Goal: Book appointment/travel/reservation

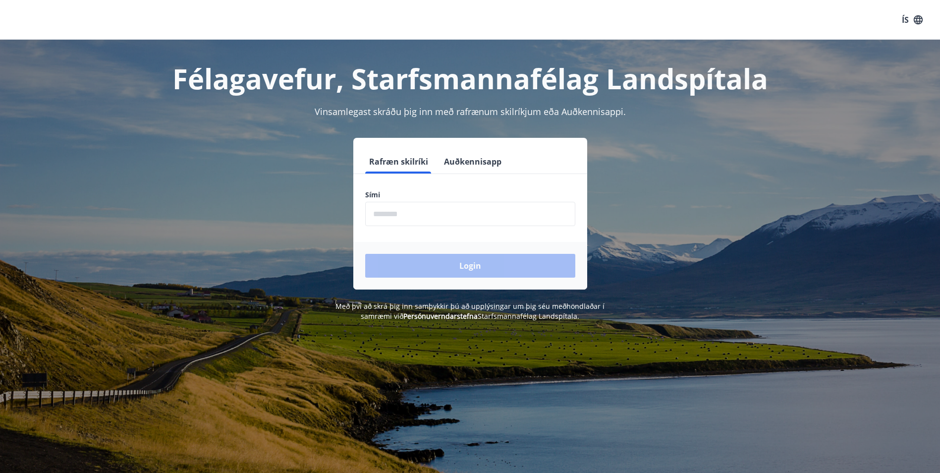
click at [388, 216] on input "phone" at bounding box center [470, 214] width 210 height 24
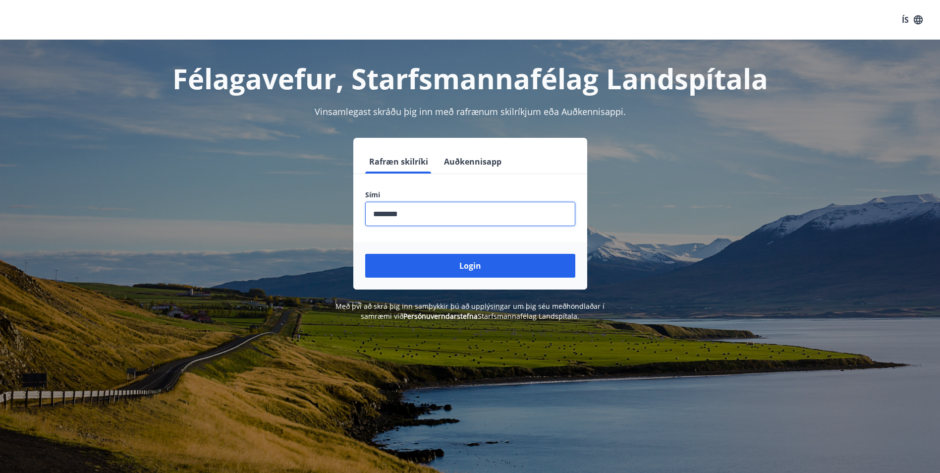
type input "********"
click at [365, 254] on button "Login" at bounding box center [470, 266] width 210 height 24
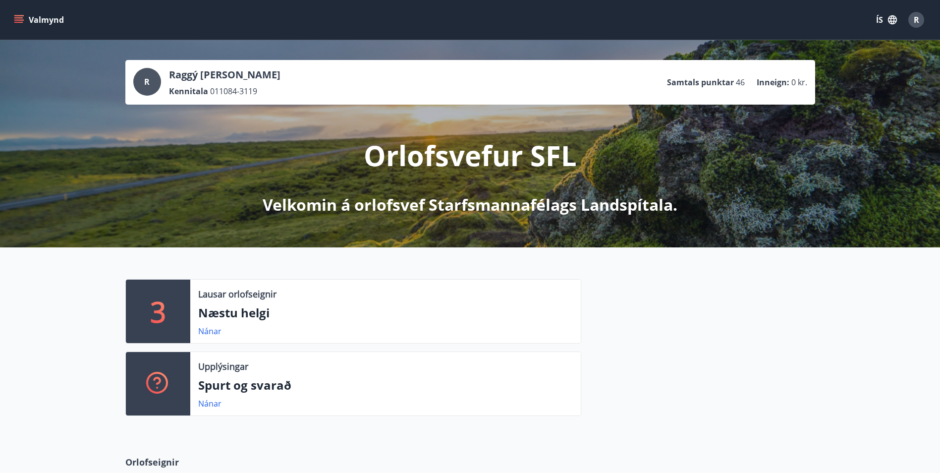
click at [19, 21] on icon "menu" at bounding box center [19, 20] width 10 height 10
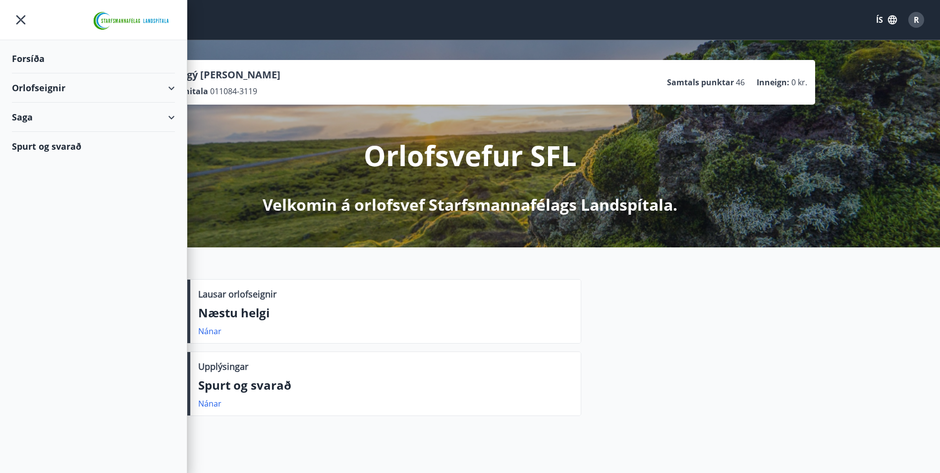
click at [169, 87] on div "Orlofseignir" at bounding box center [93, 87] width 163 height 29
click at [53, 115] on div "Framboð" at bounding box center [93, 113] width 147 height 21
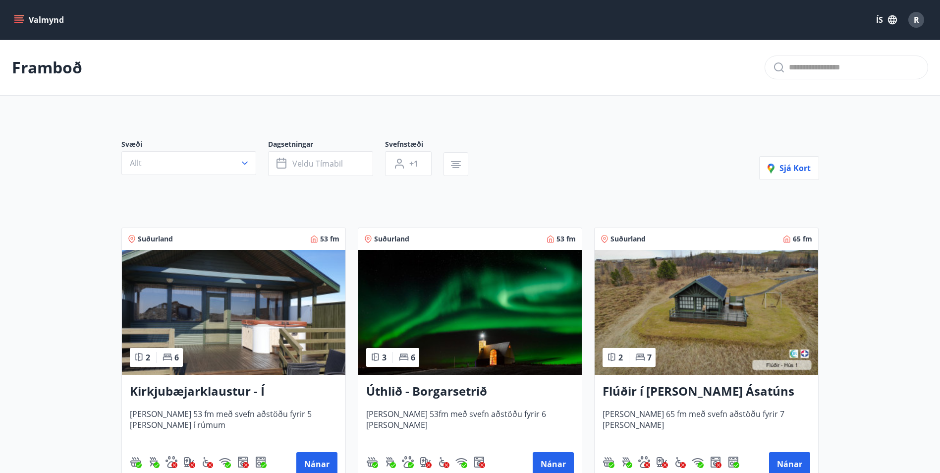
click at [24, 23] on button "Valmynd" at bounding box center [40, 20] width 56 height 18
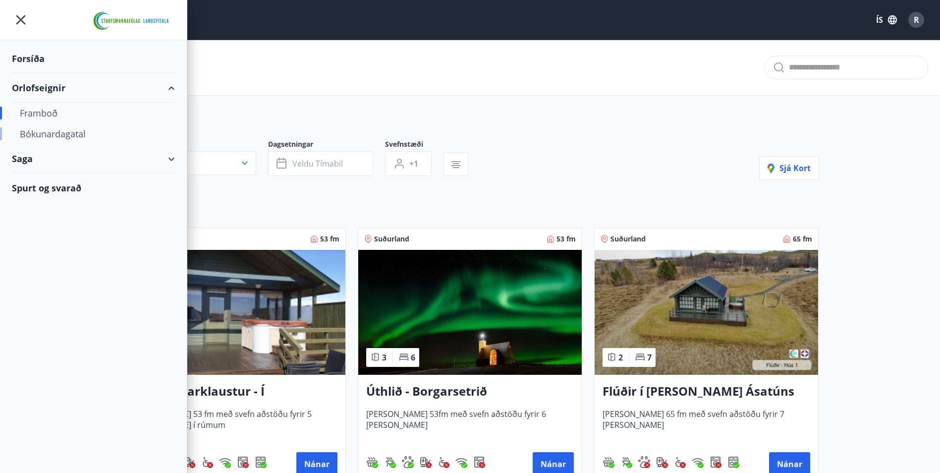
click at [53, 134] on div "Bókunardagatal" at bounding box center [93, 133] width 147 height 21
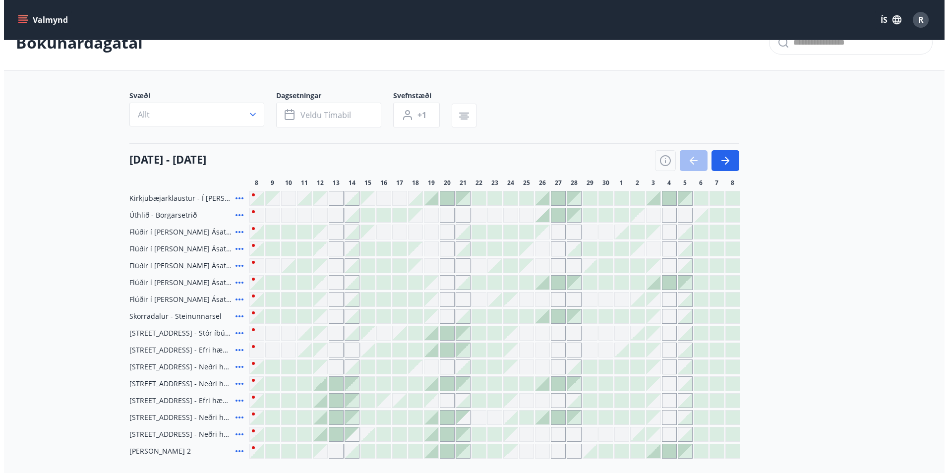
scroll to position [50, 0]
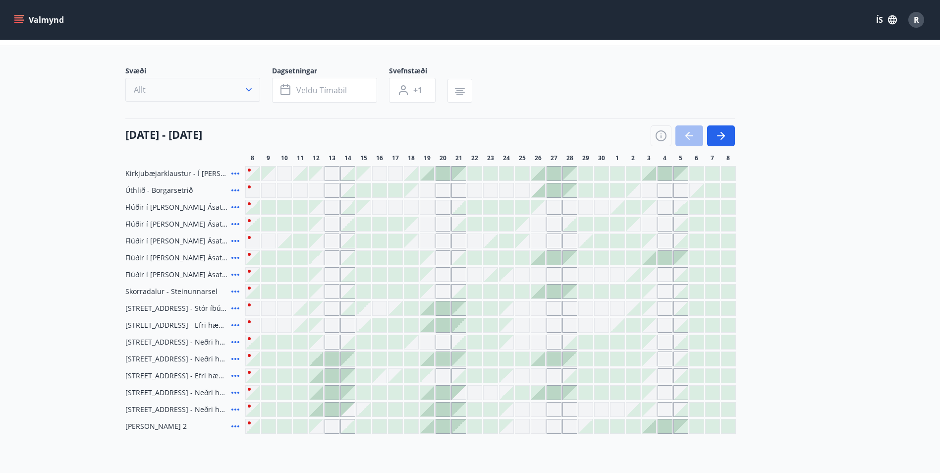
click at [249, 89] on icon "button" at bounding box center [249, 90] width 10 height 10
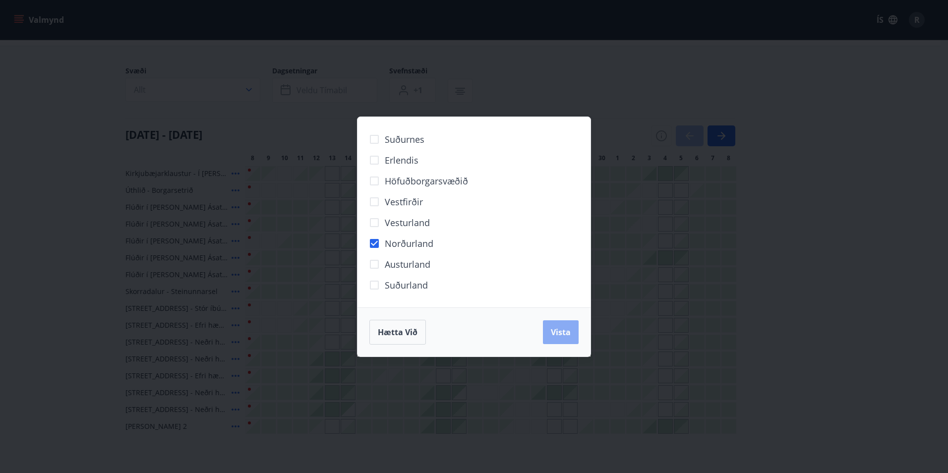
click at [569, 332] on span "Vista" at bounding box center [561, 332] width 20 height 11
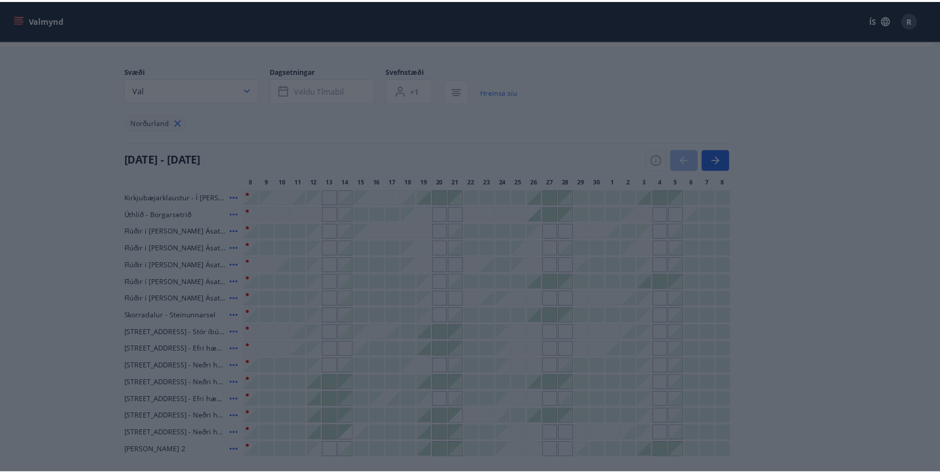
scroll to position [22, 0]
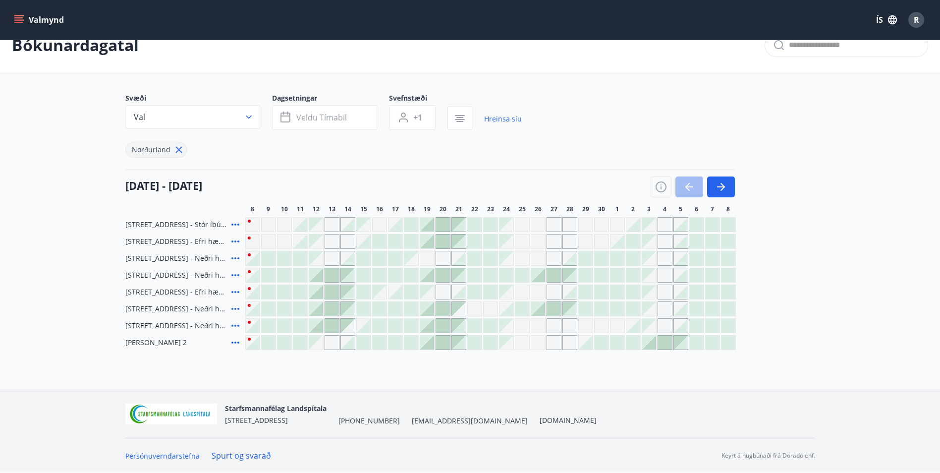
click at [237, 292] on icon at bounding box center [235, 292] width 8 height 2
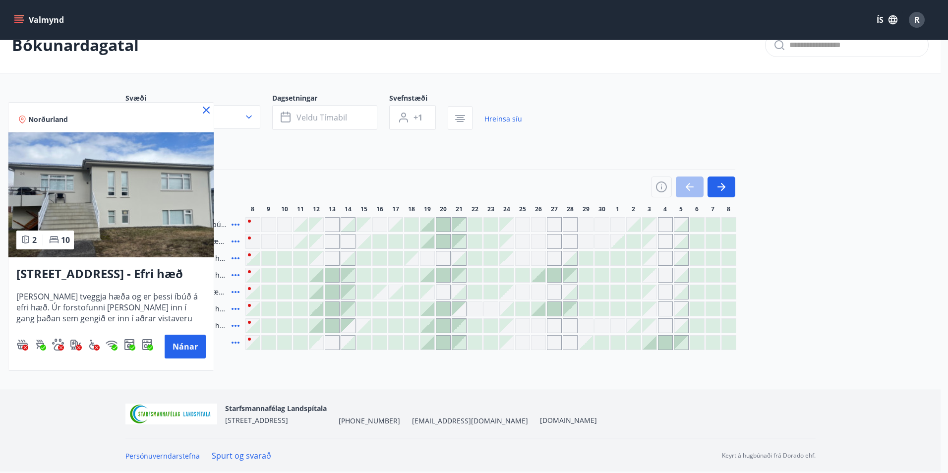
click at [206, 113] on icon at bounding box center [206, 110] width 12 height 12
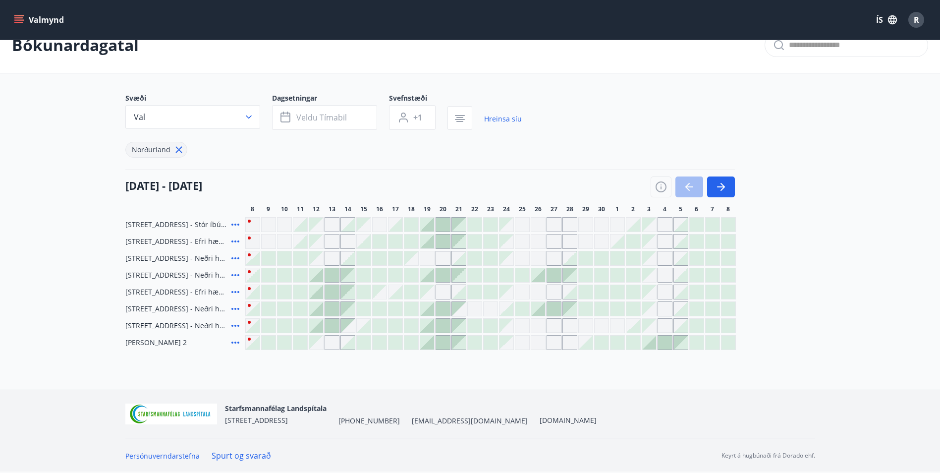
click at [232, 225] on icon at bounding box center [235, 225] width 8 height 2
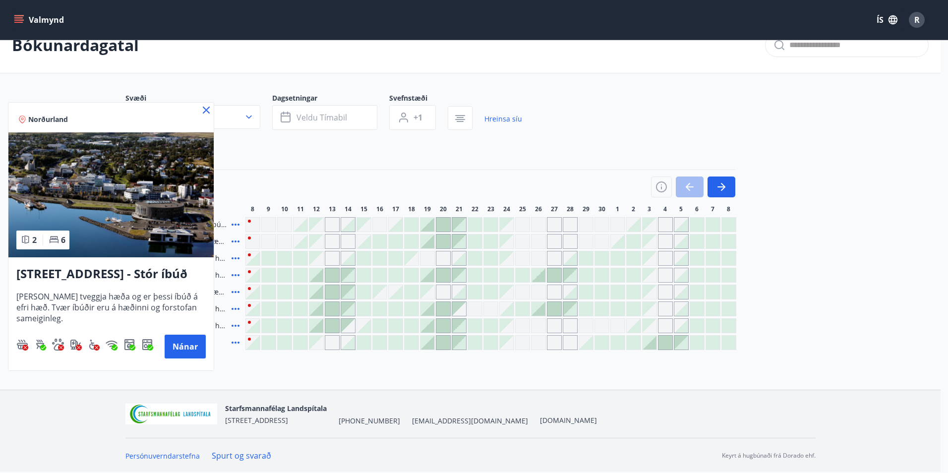
click at [207, 109] on icon at bounding box center [206, 110] width 7 height 7
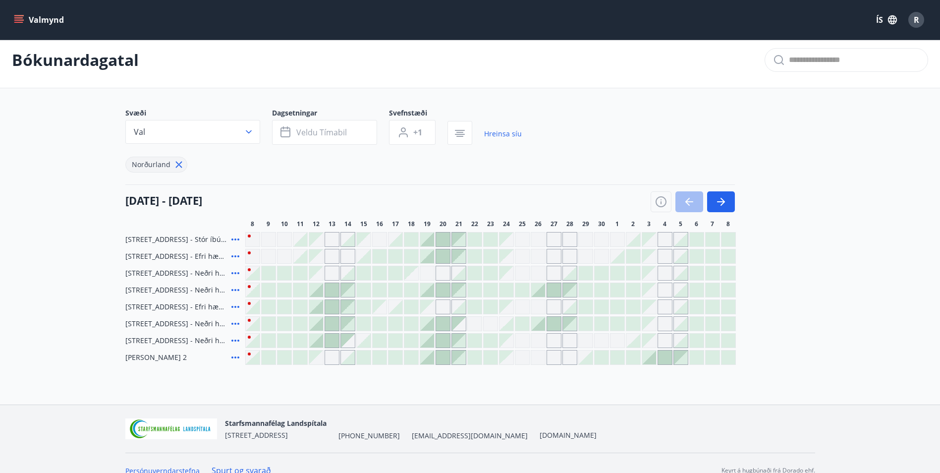
scroll to position [0, 0]
